Goal: Task Accomplishment & Management: Manage account settings

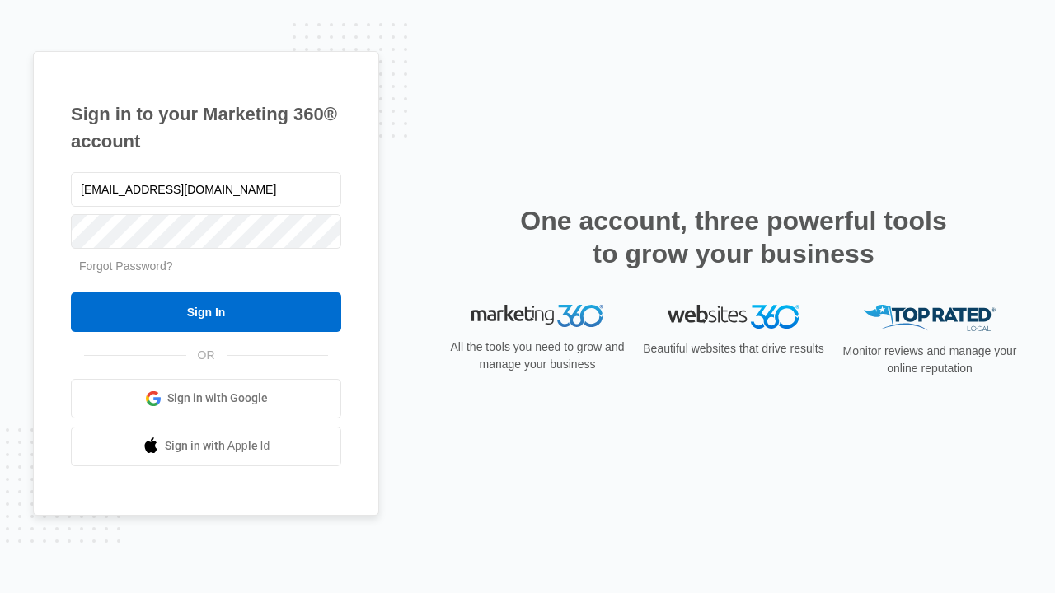
type input "[EMAIL_ADDRESS][DOMAIN_NAME]"
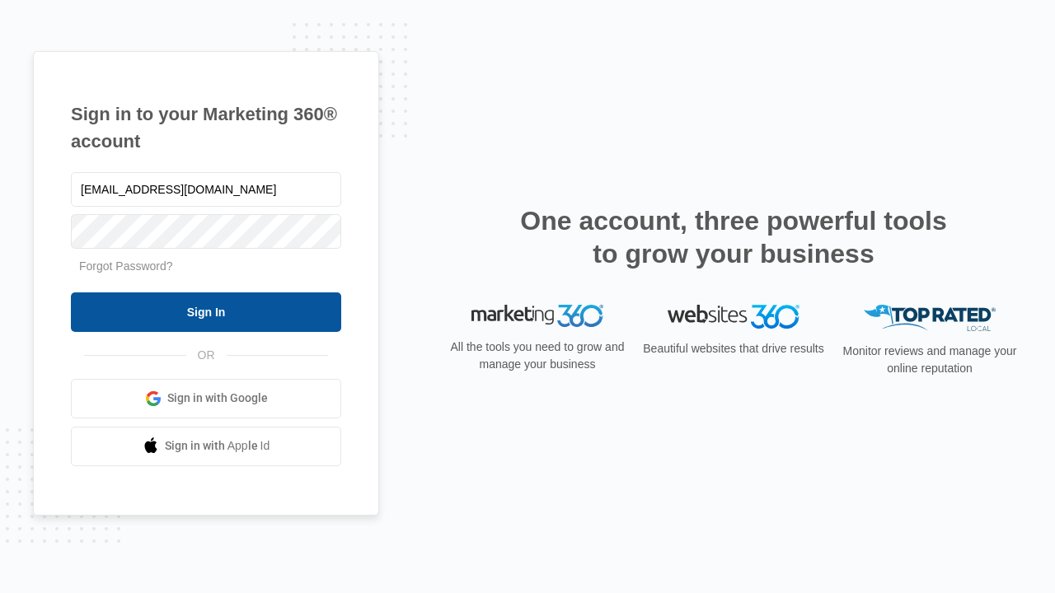
click at [206, 312] on input "Sign In" at bounding box center [206, 313] width 270 height 40
